Goal: Task Accomplishment & Management: Use online tool/utility

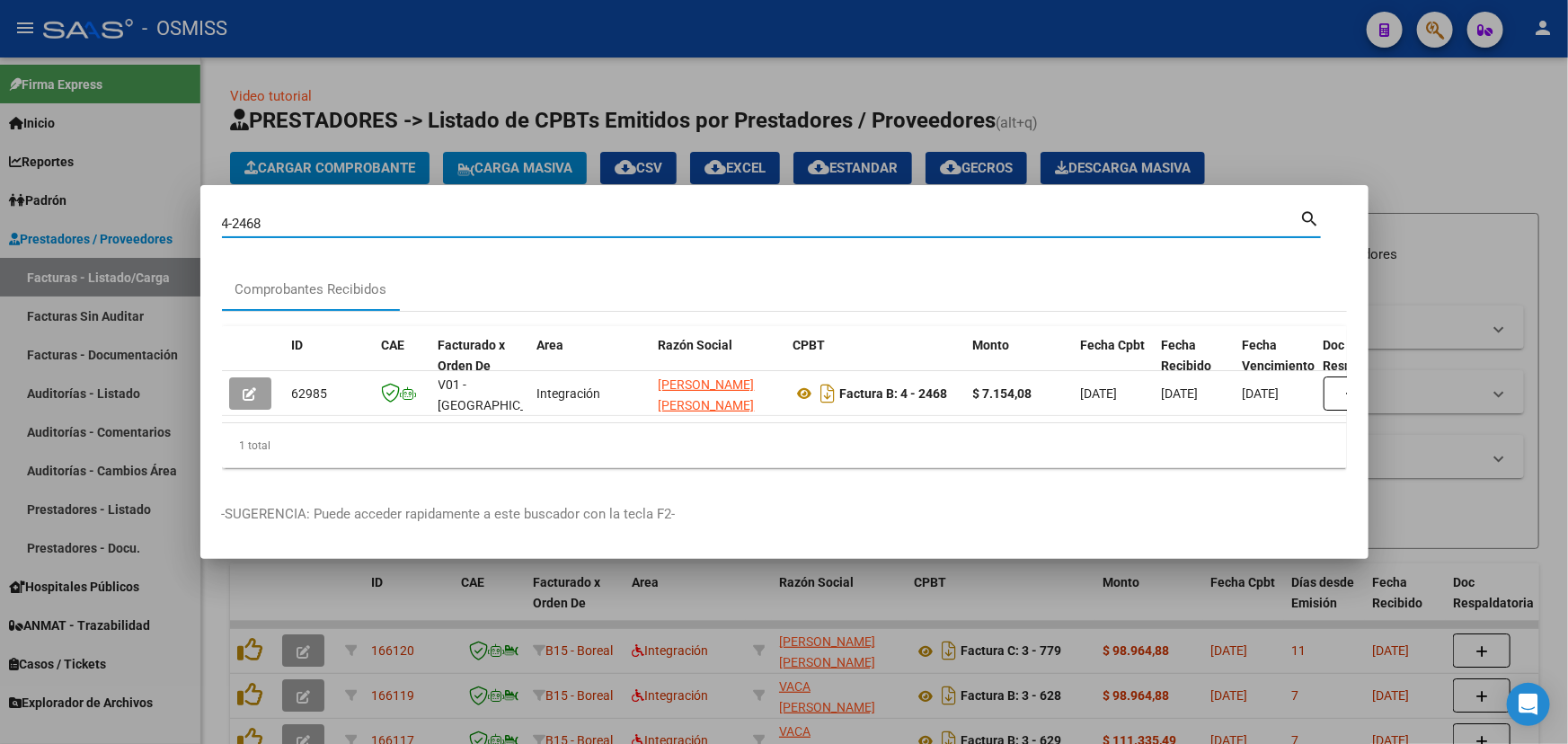
drag, startPoint x: 260, startPoint y: 221, endPoint x: 174, endPoint y: 215, distance: 86.2
click at [174, 215] on div "4-2468 Buscar (apellido, dni, cuil, nro traspaso, cuit, obra social) search Com…" at bounding box center [784, 372] width 1568 height 744
type input "[DATE]-2272"
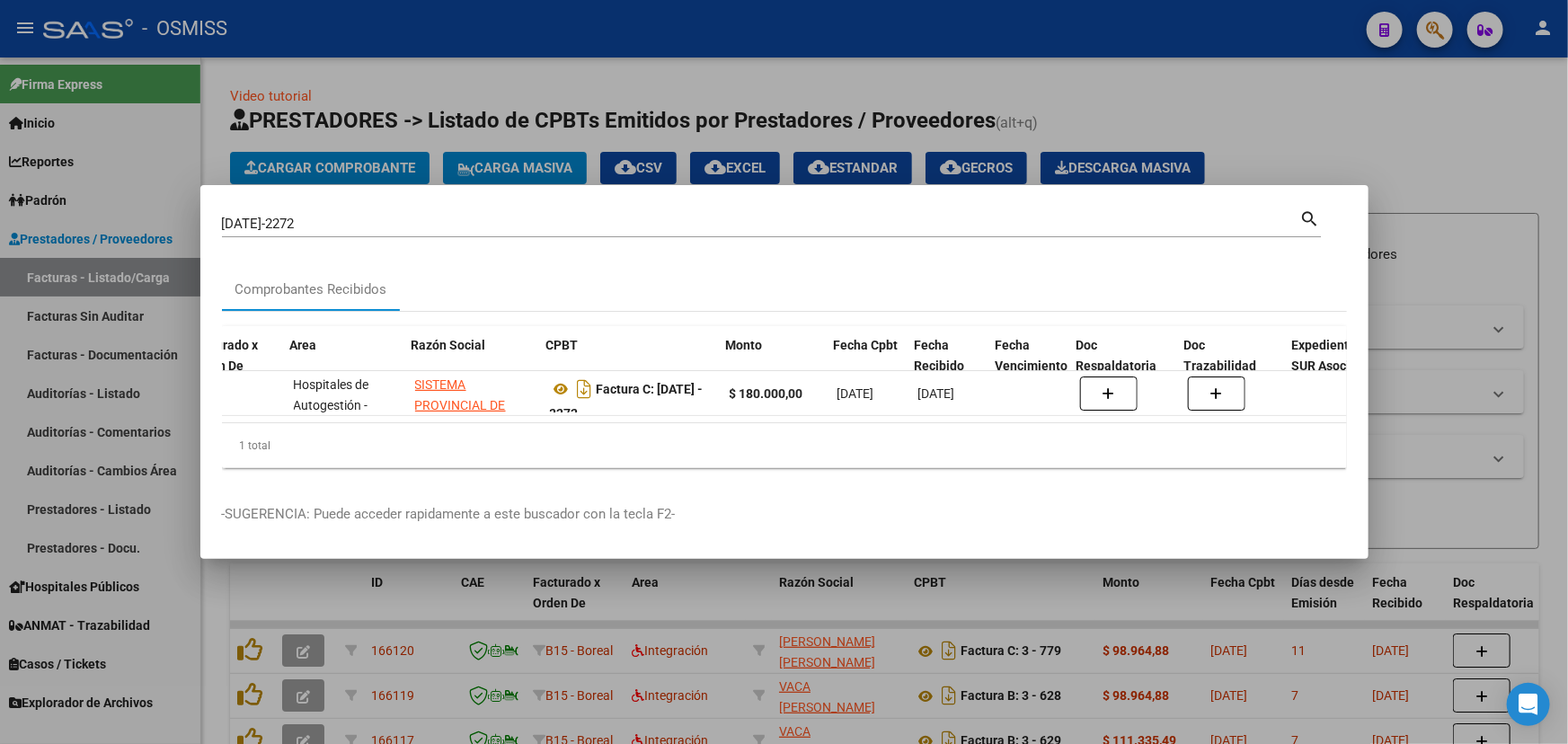
scroll to position [0, 247]
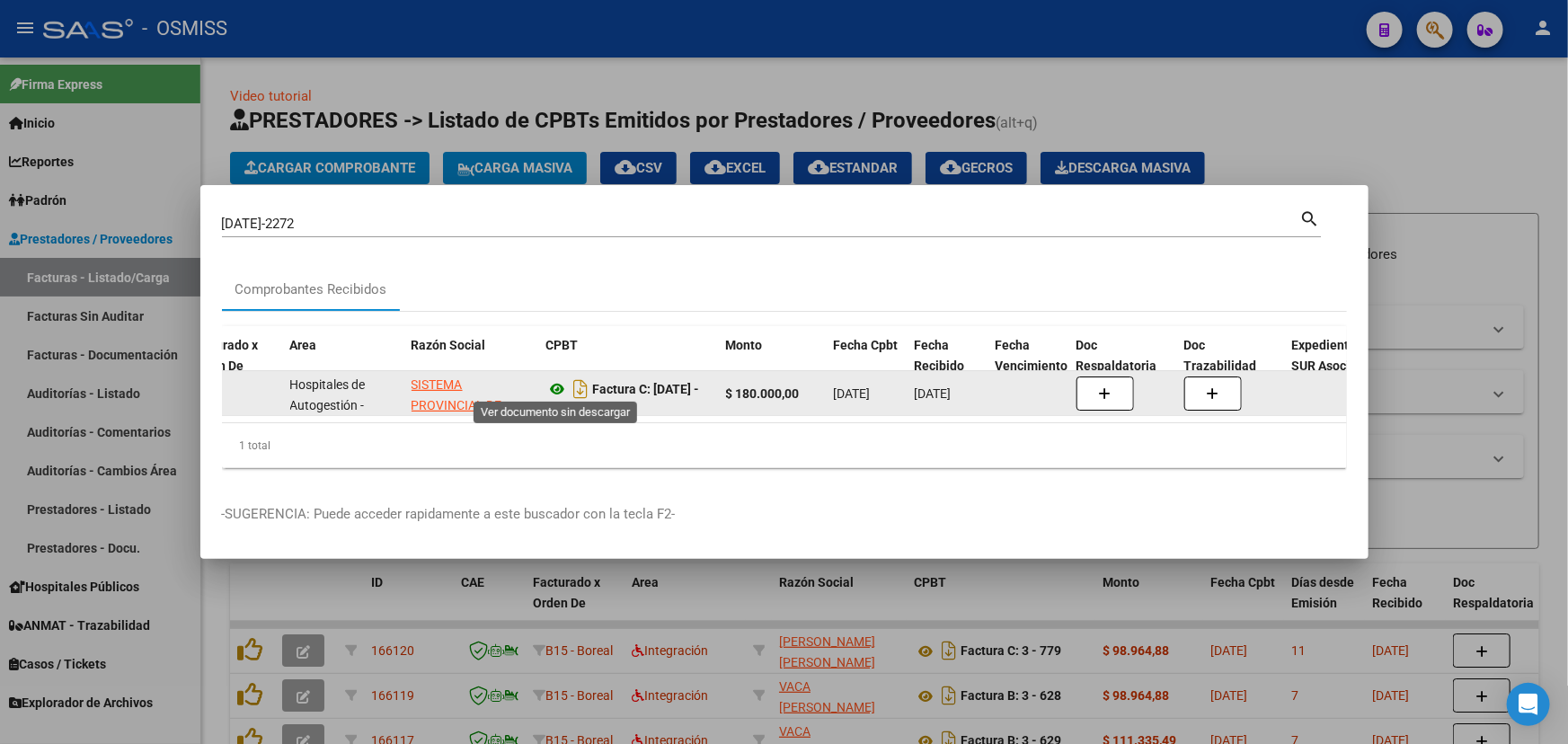
click at [553, 380] on icon at bounding box center [558, 389] width 24 height 22
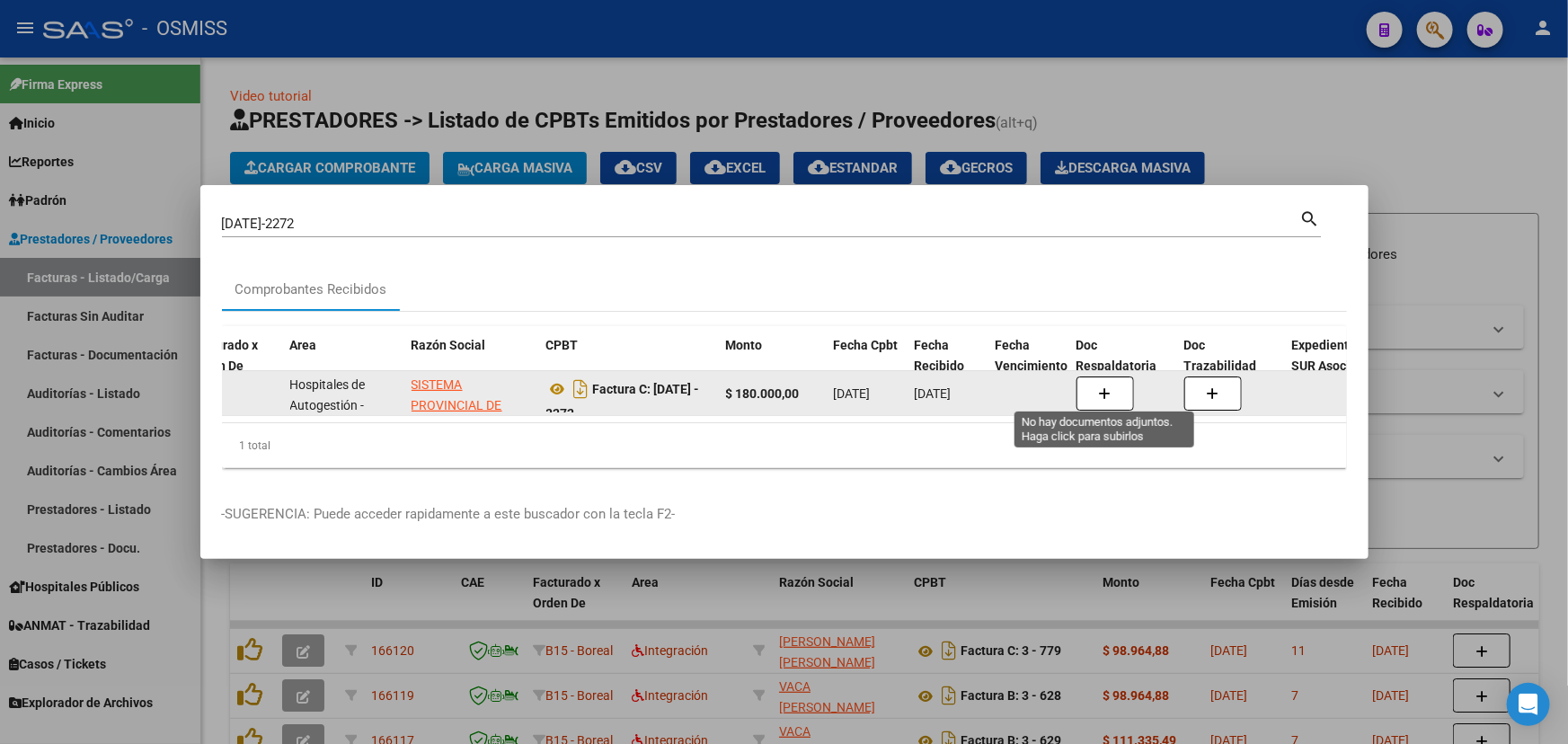
click at [1101, 387] on icon "button" at bounding box center [1105, 394] width 13 height 14
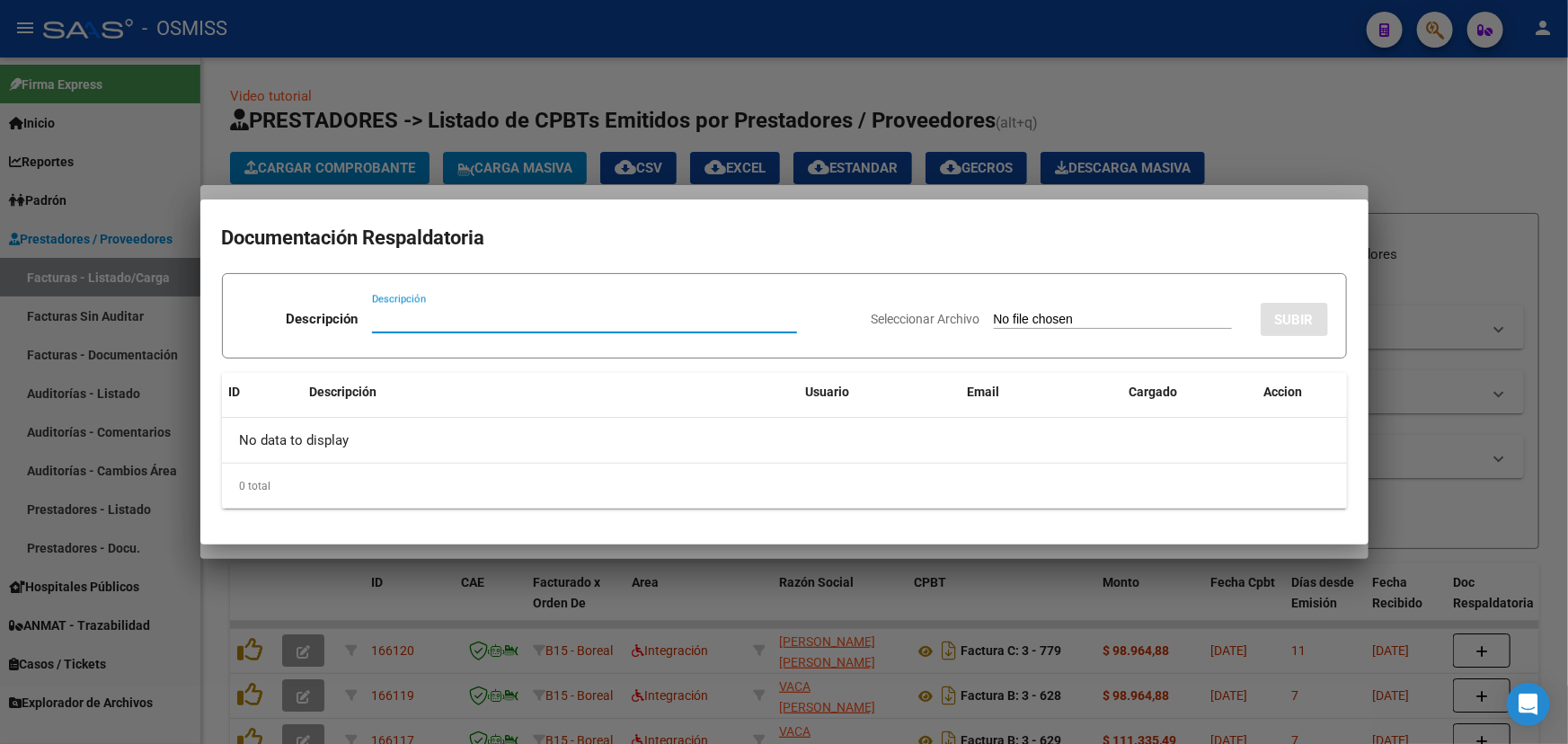
click at [394, 315] on input "Descripción" at bounding box center [585, 319] width 425 height 16
type input "d"
click at [480, 305] on div "Descripción" at bounding box center [585, 318] width 272 height 27
type input "DOC"
click at [879, 312] on span "Seleccionar Archivo" at bounding box center [926, 319] width 108 height 15
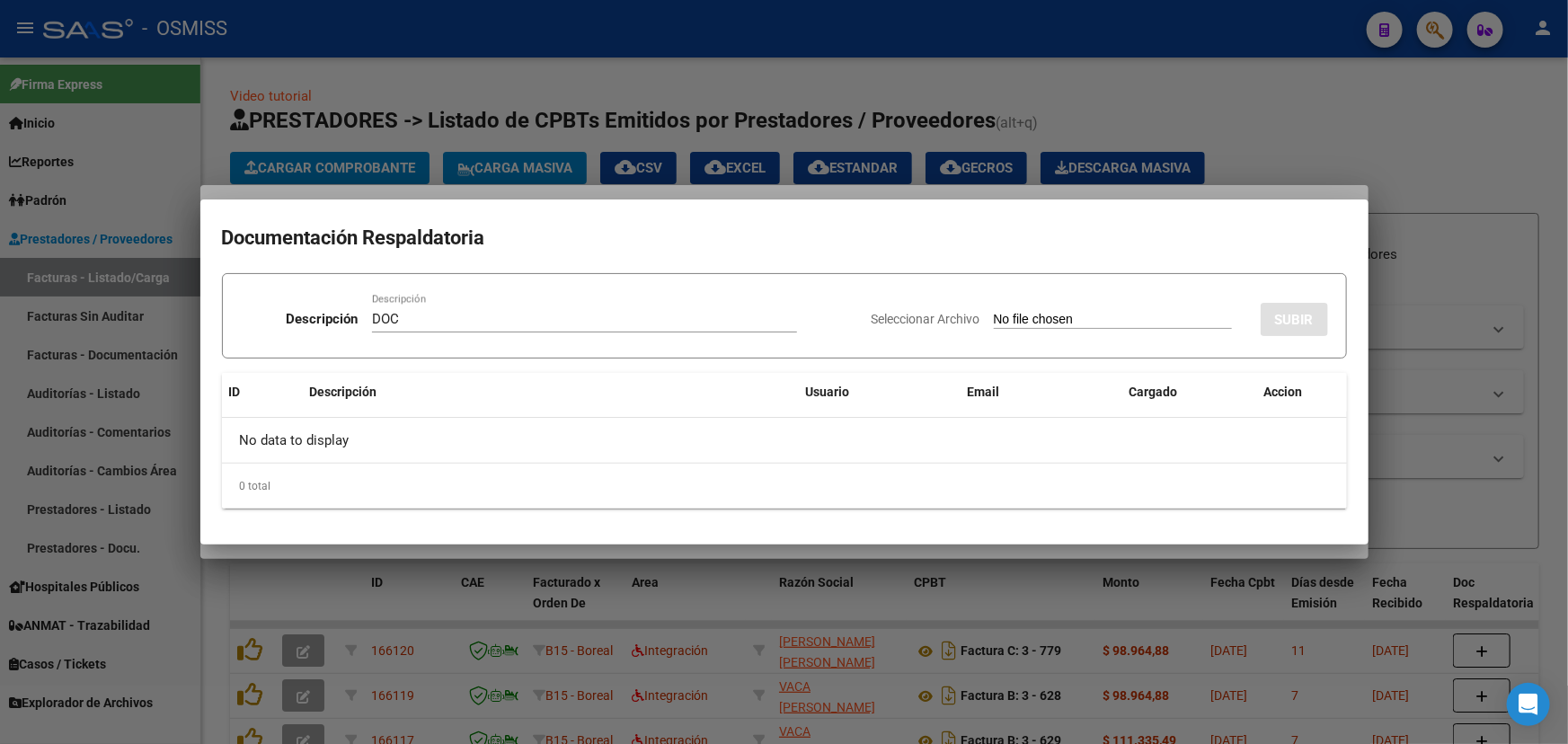
click at [994, 312] on input "Seleccionar Archivo" at bounding box center [1113, 320] width 238 height 17
type input "C:\fakepath\SIPROSA FC. 1597-00002272.pdf"
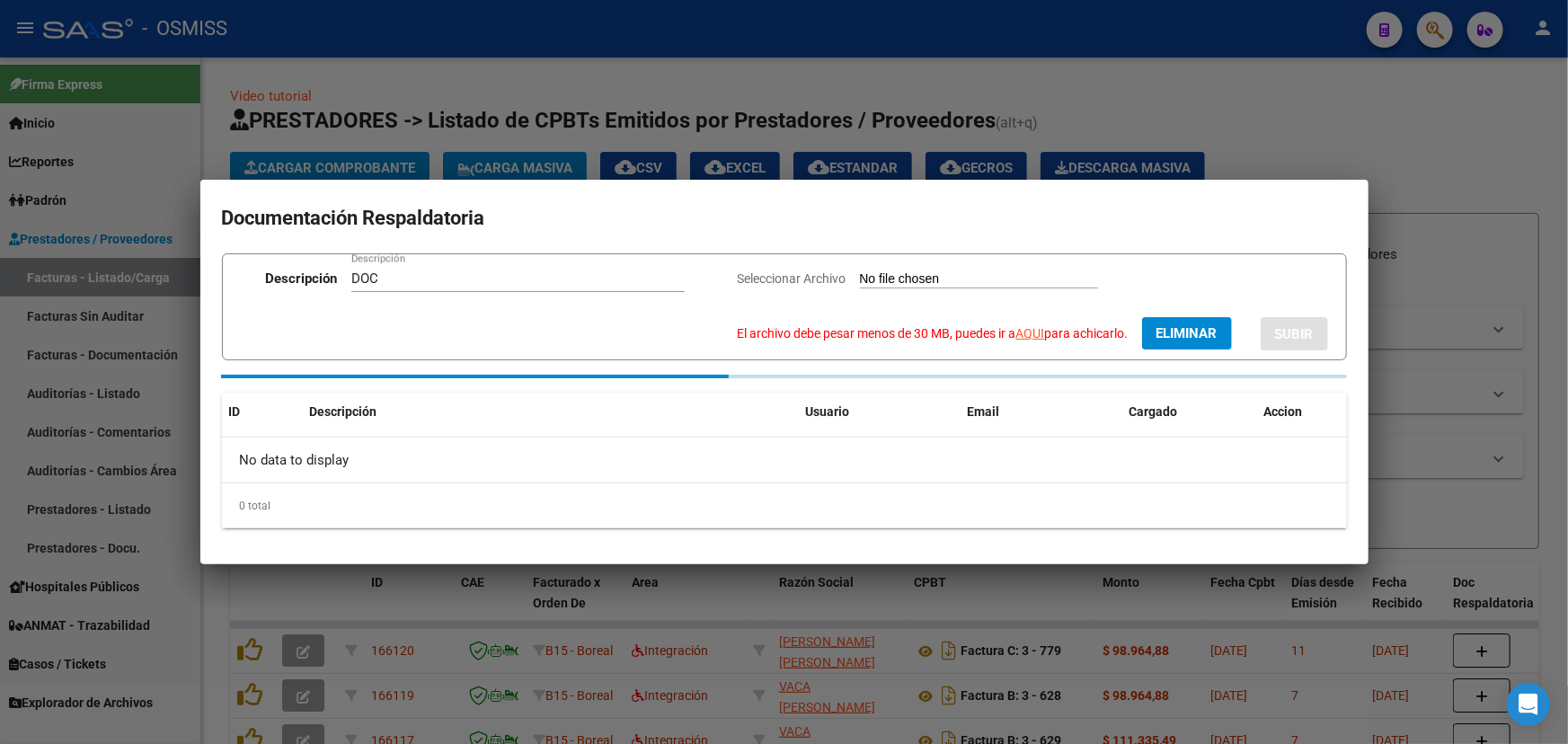
click at [1033, 334] on link "AQUI" at bounding box center [1030, 333] width 29 height 15
click at [1196, 331] on span "Eliminar" at bounding box center [1187, 333] width 61 height 16
click at [888, 282] on span "Seleccionar Archivo" at bounding box center [896, 279] width 108 height 15
click at [964, 282] on input "Seleccionar Archivo El archivo debe pesar menos de 30 MB, puedes ir a AQUI para…" at bounding box center [1083, 280] width 238 height 17
type input "C:\fakepath\SIPROSA FC. 1597-00002272_compressed.pdf"
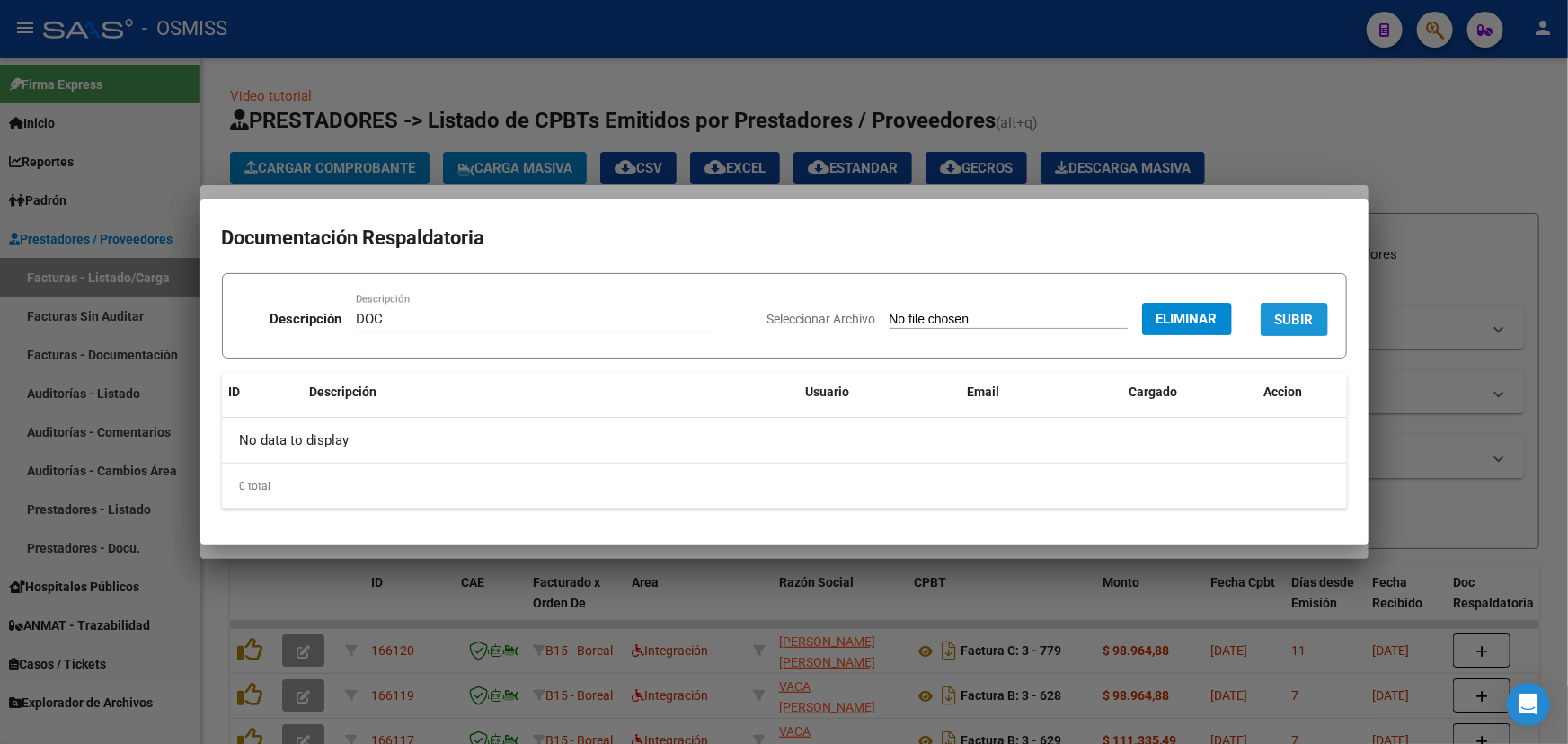
click at [1294, 319] on span "SUBIR" at bounding box center [1294, 320] width 38 height 16
